Goal: Information Seeking & Learning: Learn about a topic

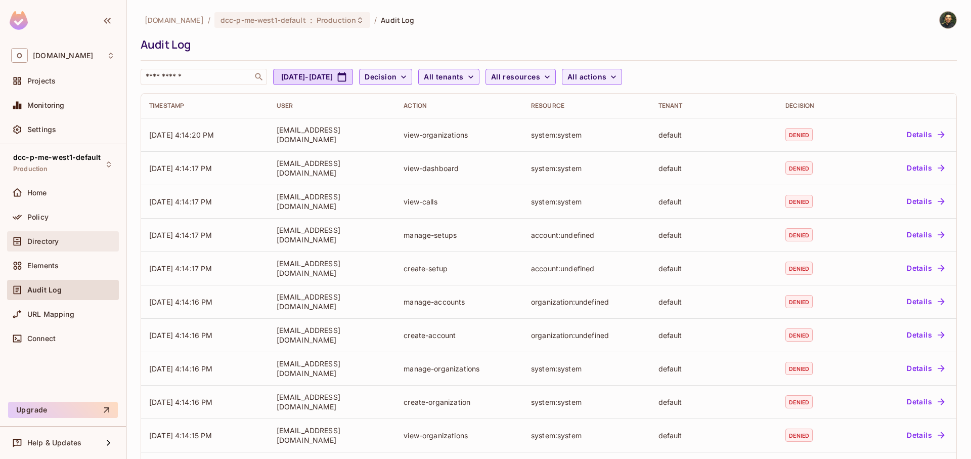
click at [74, 235] on div "Directory" at bounding box center [63, 241] width 104 height 12
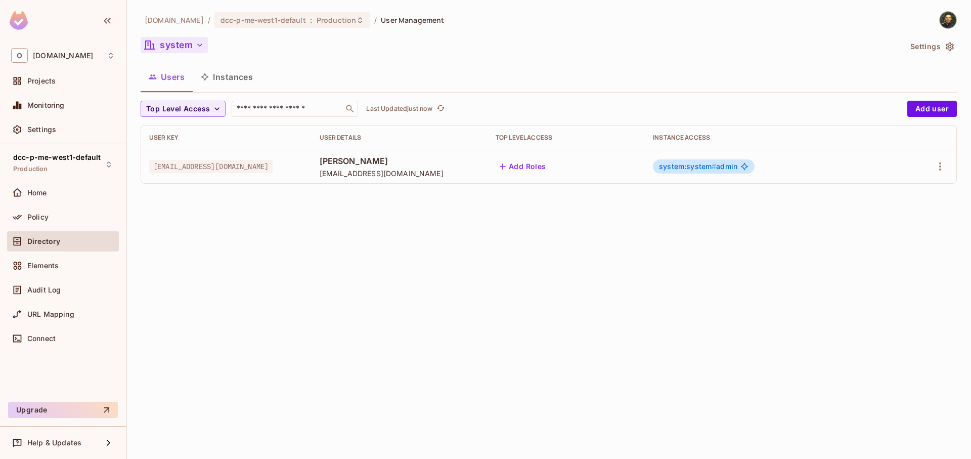
click at [164, 38] on button "system" at bounding box center [174, 45] width 67 height 16
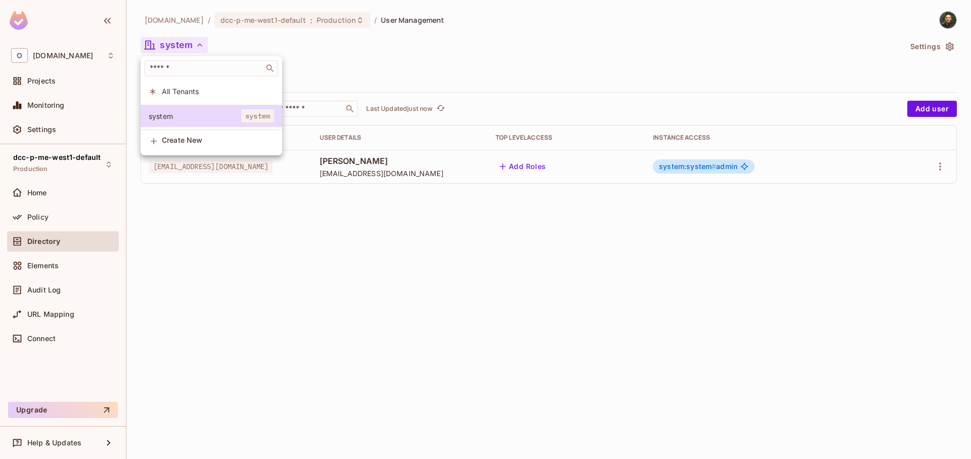
click at [195, 93] on span "All Tenants" at bounding box center [218, 91] width 112 height 10
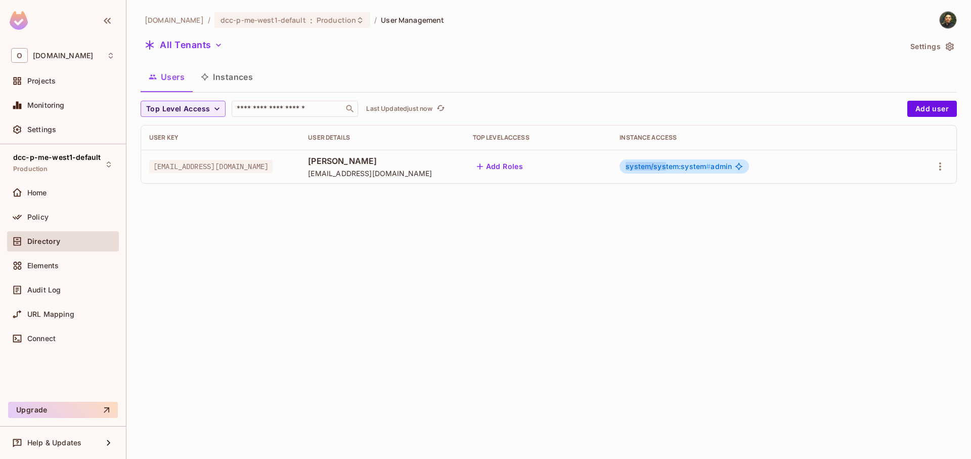
drag, startPoint x: 636, startPoint y: 166, endPoint x: 674, endPoint y: 167, distance: 38.4
click at [674, 167] on span "system/system:system #" at bounding box center [667, 166] width 85 height 9
click at [194, 41] on button "All Tenants" at bounding box center [184, 45] width 86 height 16
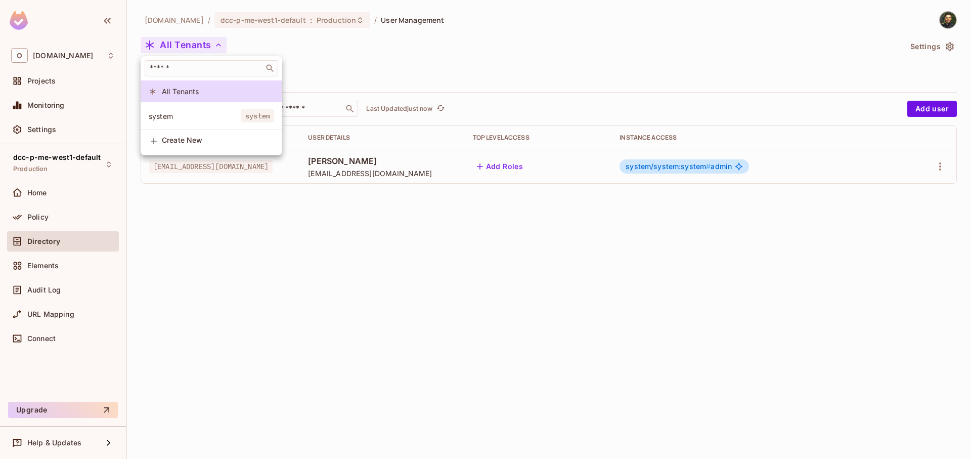
click at [202, 118] on body "O onvego.com Projects Monitoring Settings dcc-p-me-west1-default Production Hom…" at bounding box center [485, 229] width 971 height 459
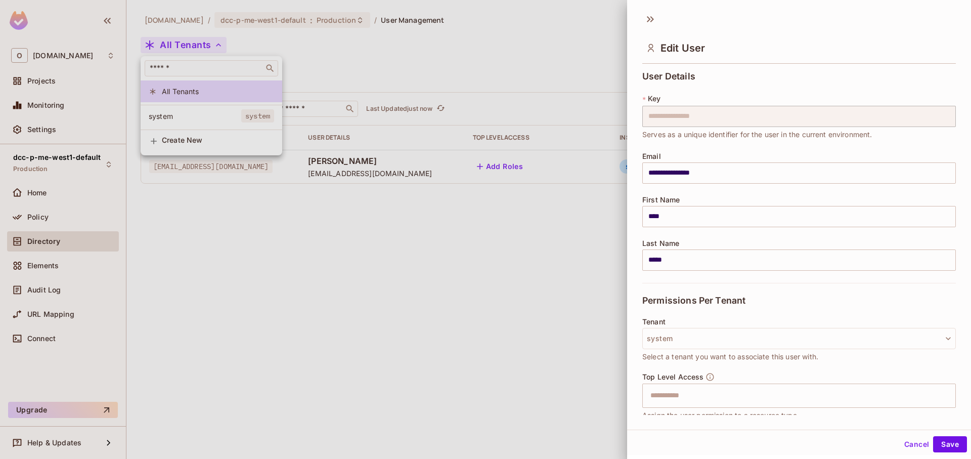
click at [252, 137] on div at bounding box center [485, 229] width 971 height 459
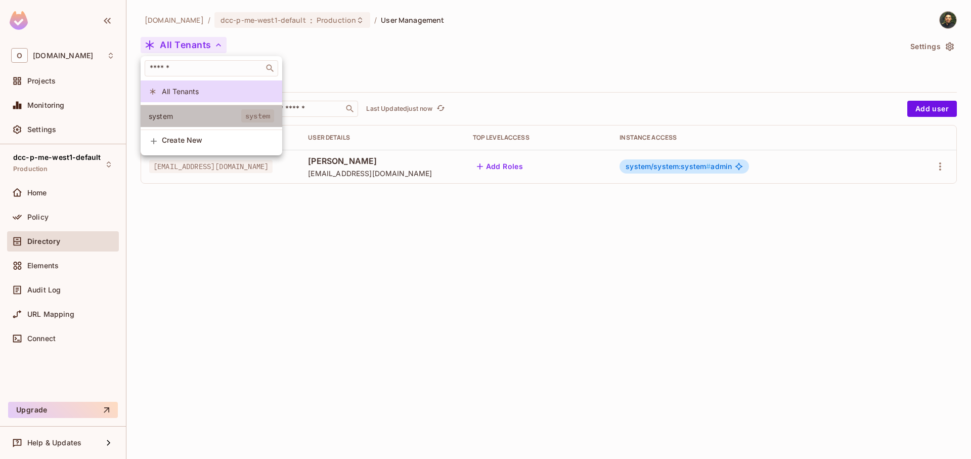
click at [241, 117] on span "system" at bounding box center [257, 115] width 33 height 13
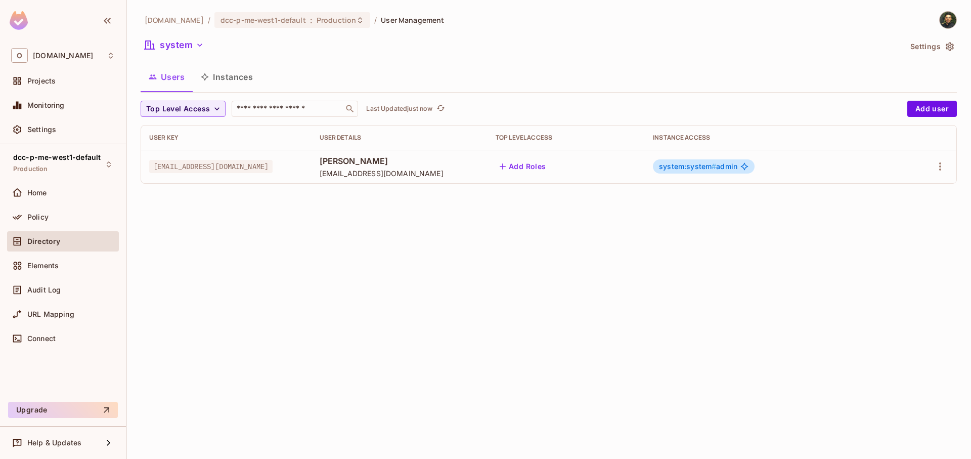
click at [243, 74] on button "Instances" at bounding box center [227, 76] width 68 height 25
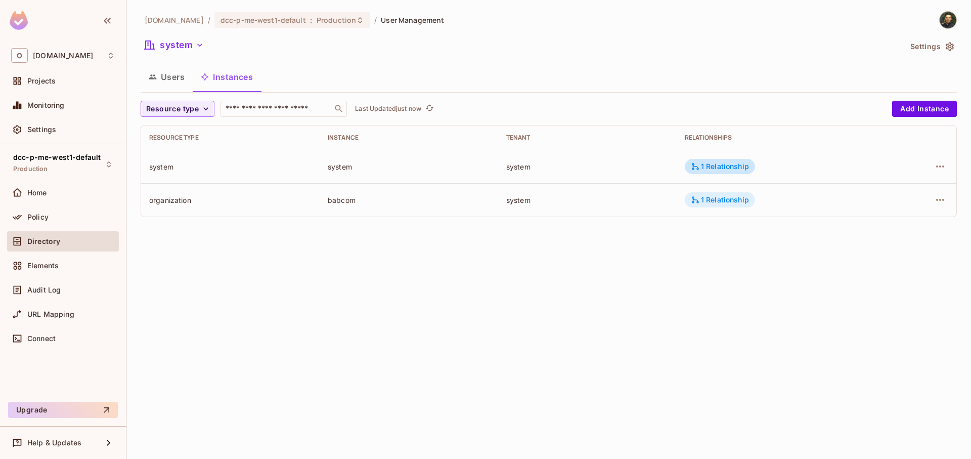
click at [705, 197] on div "1 Relationship" at bounding box center [720, 199] width 58 height 9
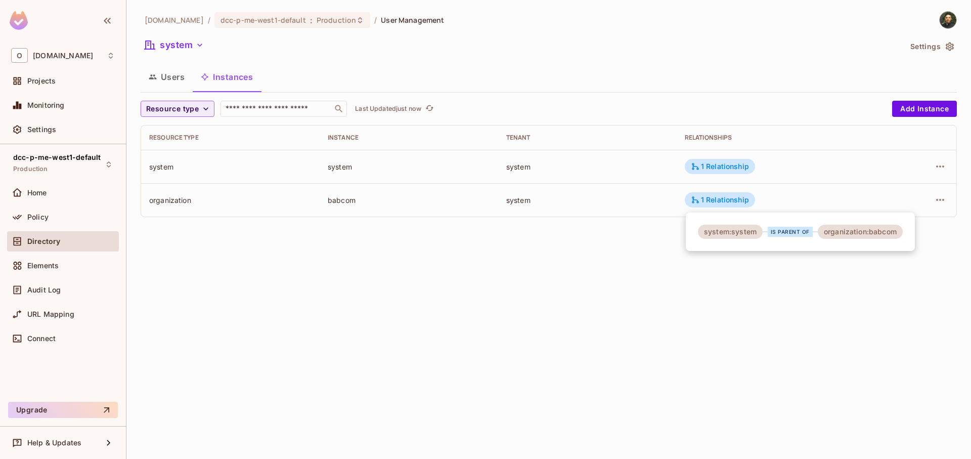
click at [740, 172] on div at bounding box center [485, 229] width 971 height 459
click at [740, 171] on div "1 Relationship" at bounding box center [719, 166] width 70 height 15
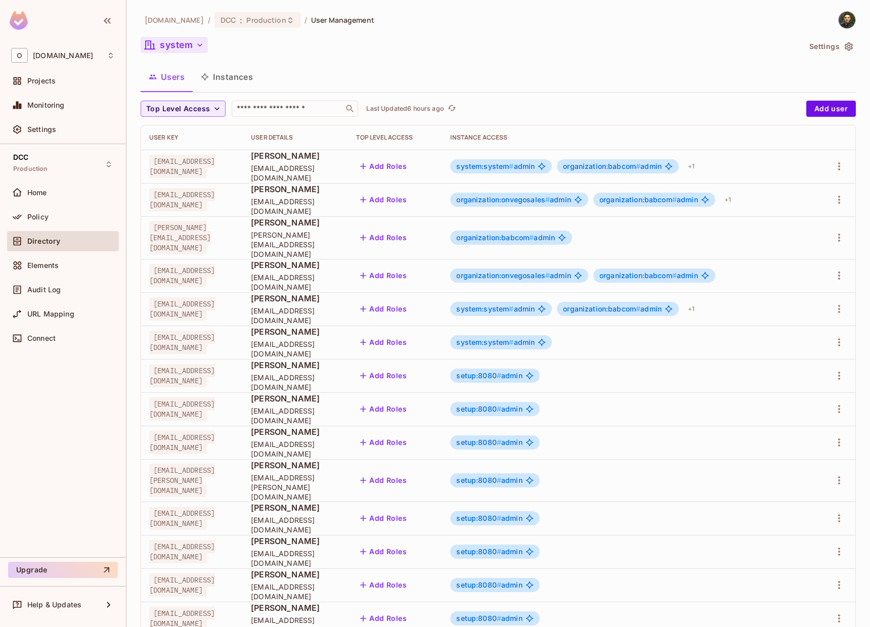
click at [179, 49] on button "system" at bounding box center [174, 45] width 67 height 16
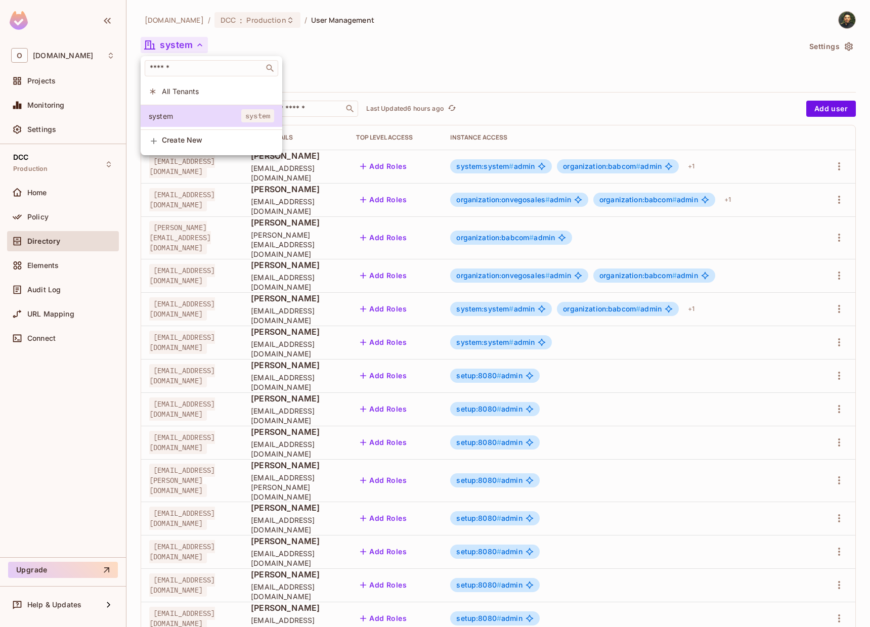
click at [334, 77] on div at bounding box center [435, 313] width 870 height 627
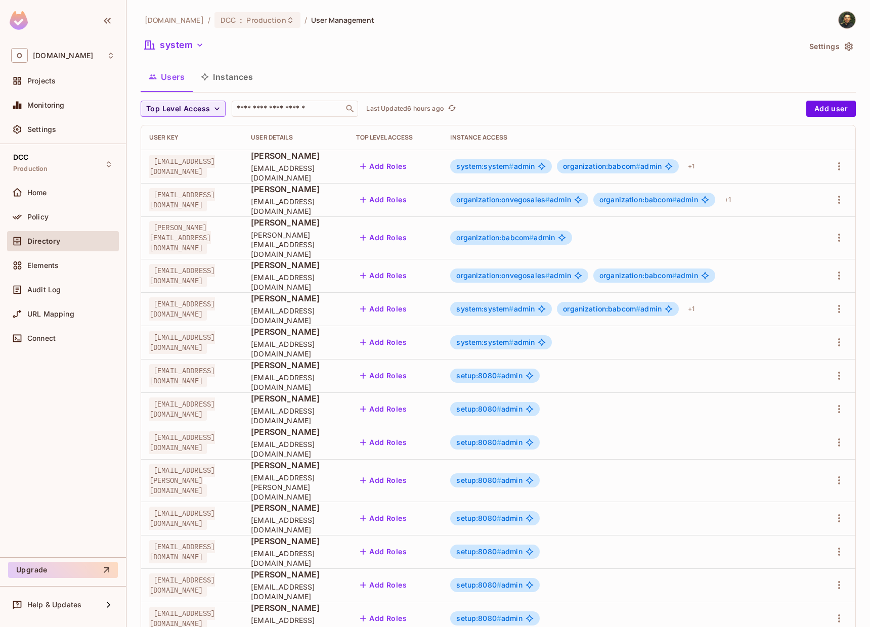
click at [513, 168] on span "system:system #" at bounding box center [484, 166] width 57 height 9
click at [513, 168] on span "#" at bounding box center [511, 166] width 5 height 9
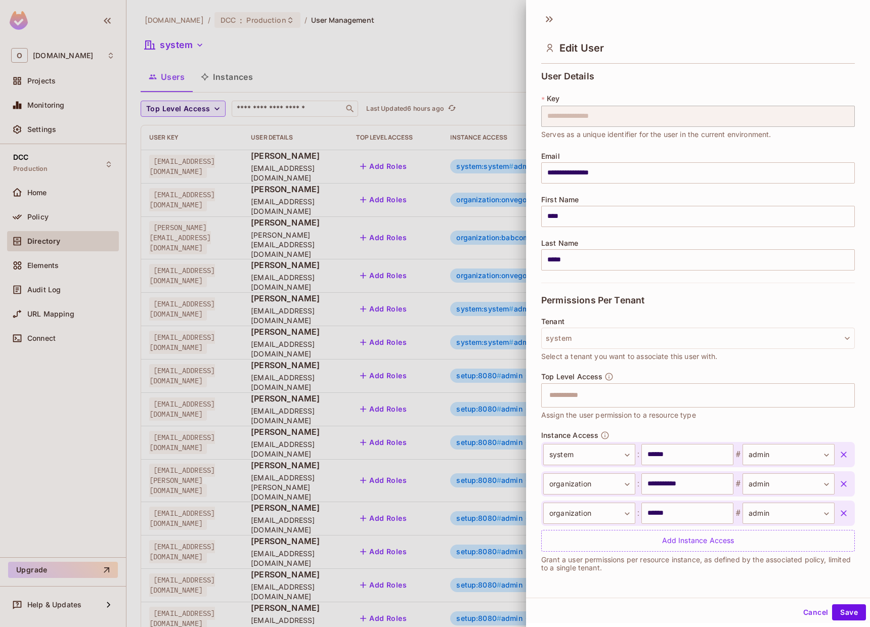
click at [432, 94] on div at bounding box center [435, 313] width 870 height 627
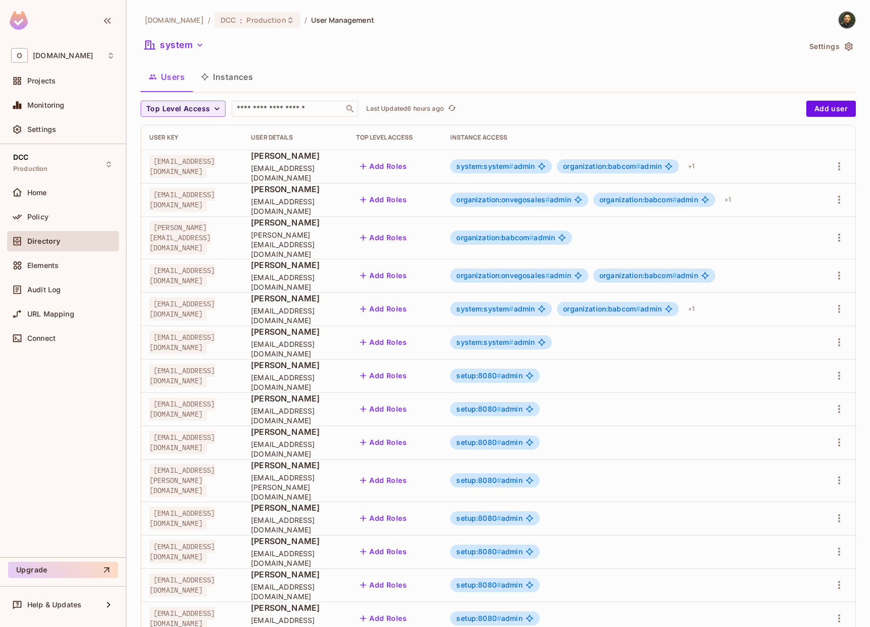
click at [243, 78] on button "Instances" at bounding box center [227, 76] width 68 height 25
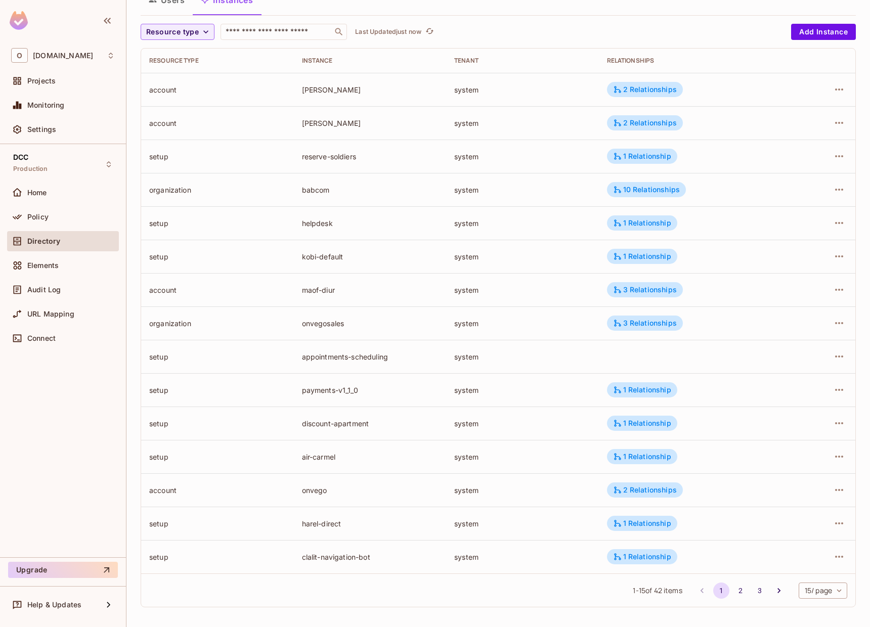
scroll to position [79, 0]
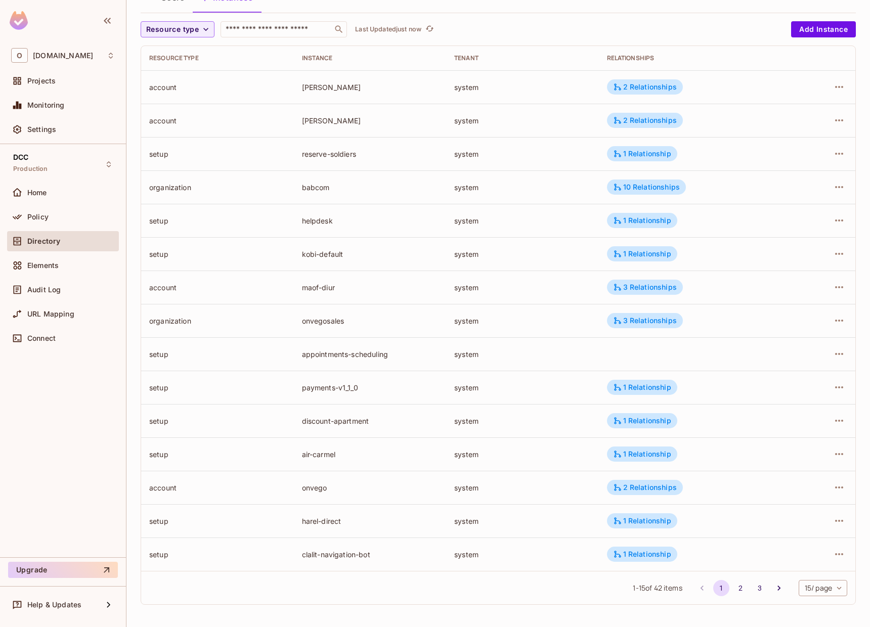
click at [757, 592] on li "3" at bounding box center [759, 588] width 19 height 16
click at [773, 590] on icon "Go to next page" at bounding box center [778, 588] width 10 height 10
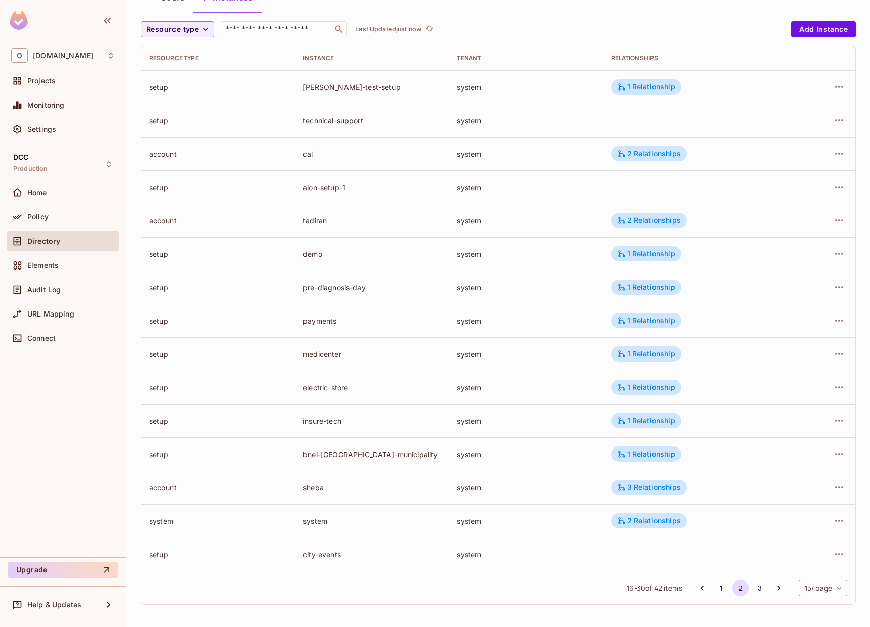
click at [635, 530] on td "2 Relationships" at bounding box center [696, 520] width 187 height 33
click at [642, 520] on div "2 Relationships" at bounding box center [649, 520] width 64 height 9
